Goal: Task Accomplishment & Management: Manage account settings

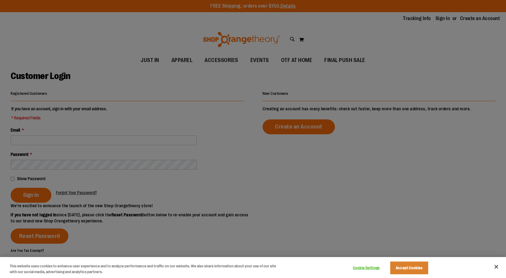
click at [61, 139] on div at bounding box center [253, 139] width 506 height 278
click at [44, 143] on div at bounding box center [253, 139] width 506 height 278
click at [417, 268] on button "Accept Cookies" at bounding box center [409, 268] width 38 height 13
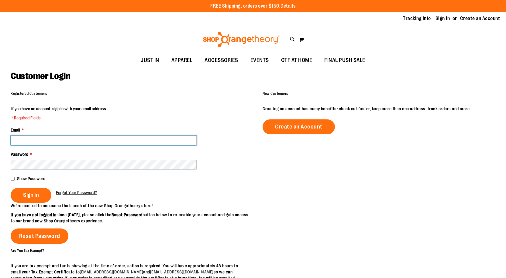
click at [31, 140] on input "Email *" at bounding box center [104, 140] width 186 height 10
type input "**********"
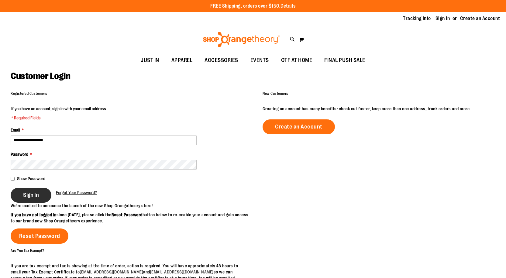
click at [38, 193] on span "Sign In" at bounding box center [31, 195] width 16 height 7
